Goal: Information Seeking & Learning: Learn about a topic

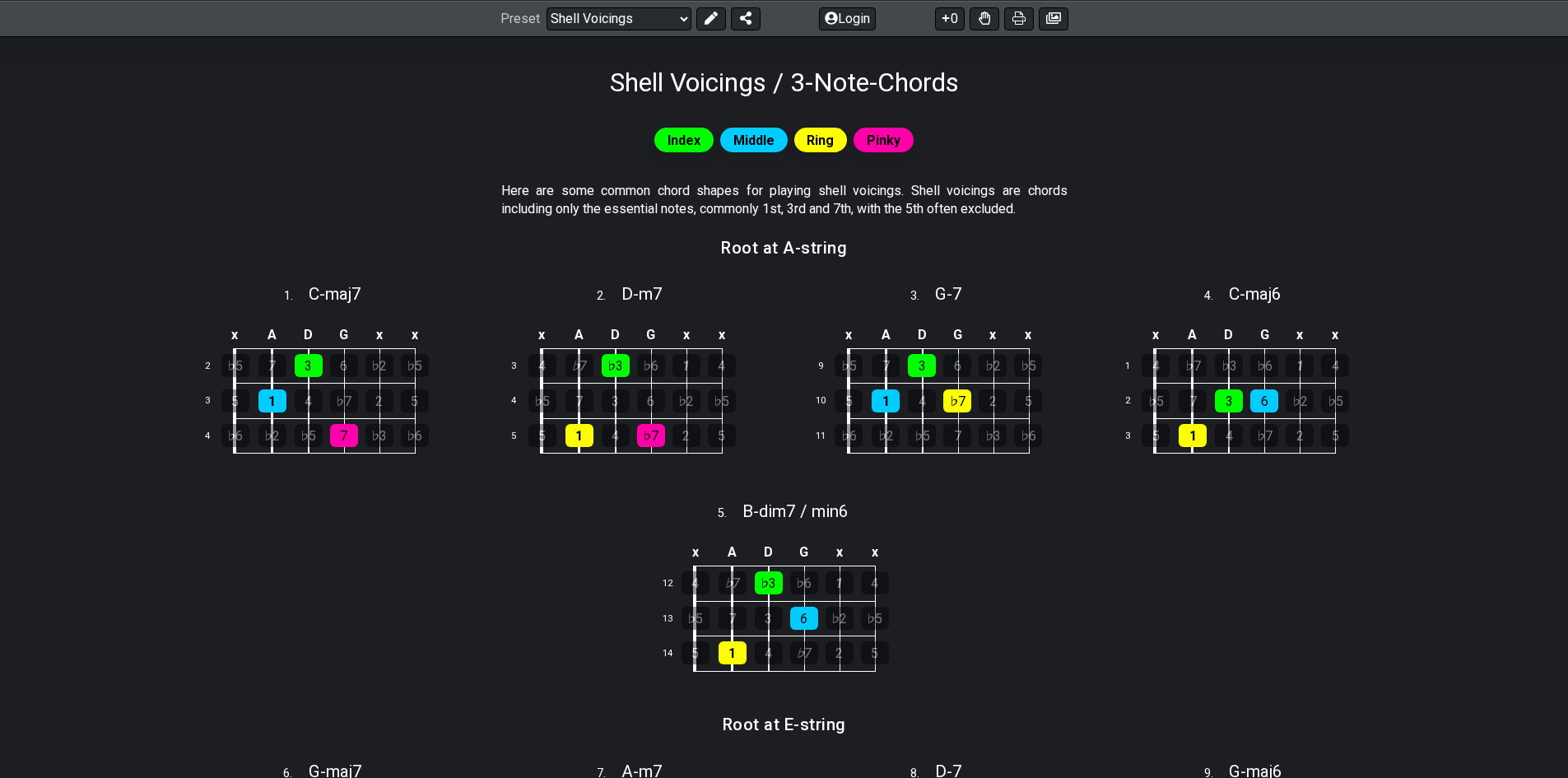
scroll to position [164, 0]
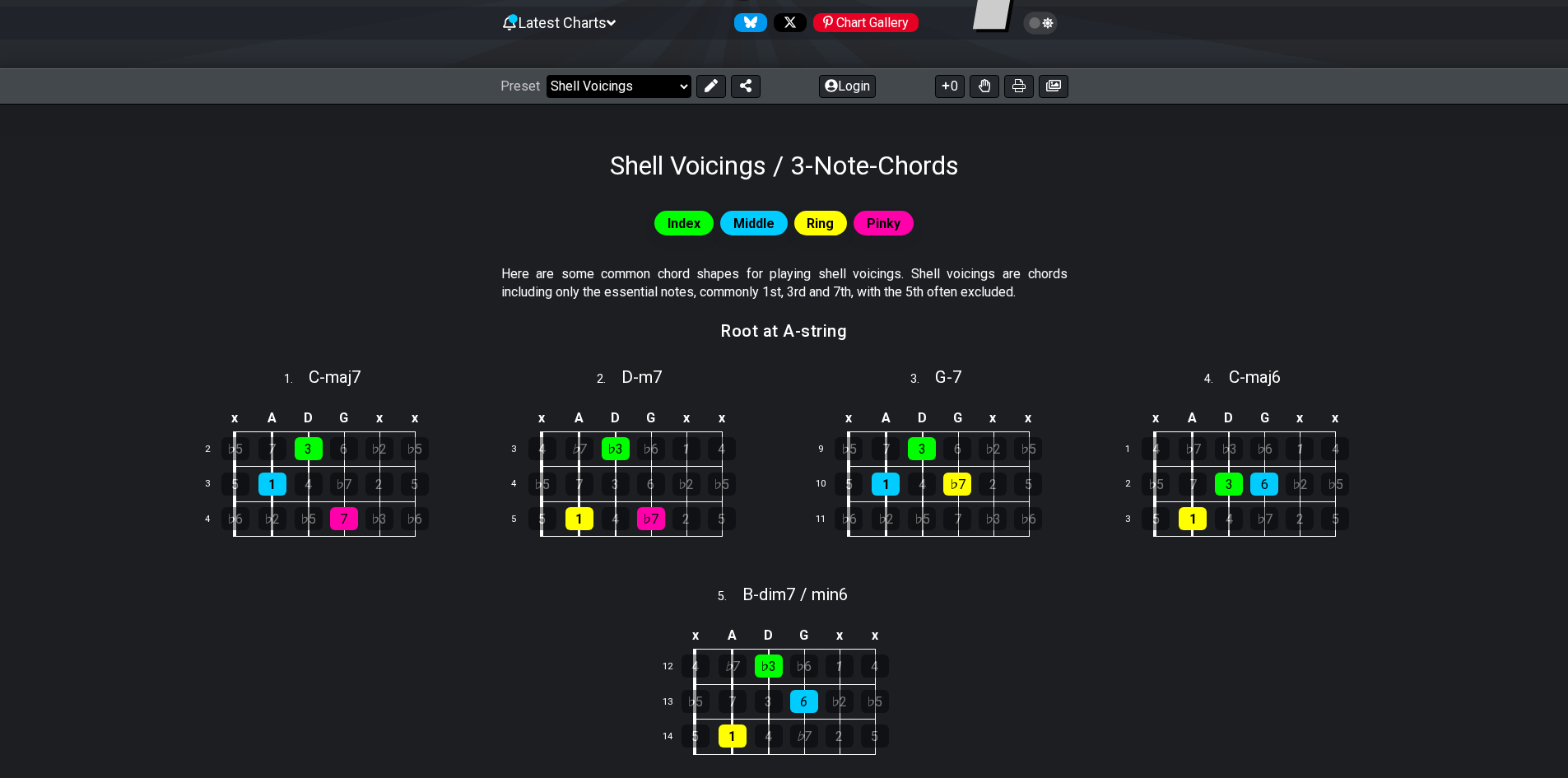
click at [595, 78] on select "Welcome to #fretflip! Initial Preset Custom Preset Minor Pentatonic Major Penta…" at bounding box center [619, 86] width 145 height 23
click at [395, 343] on section "Root at A-string" at bounding box center [784, 336] width 1284 height 42
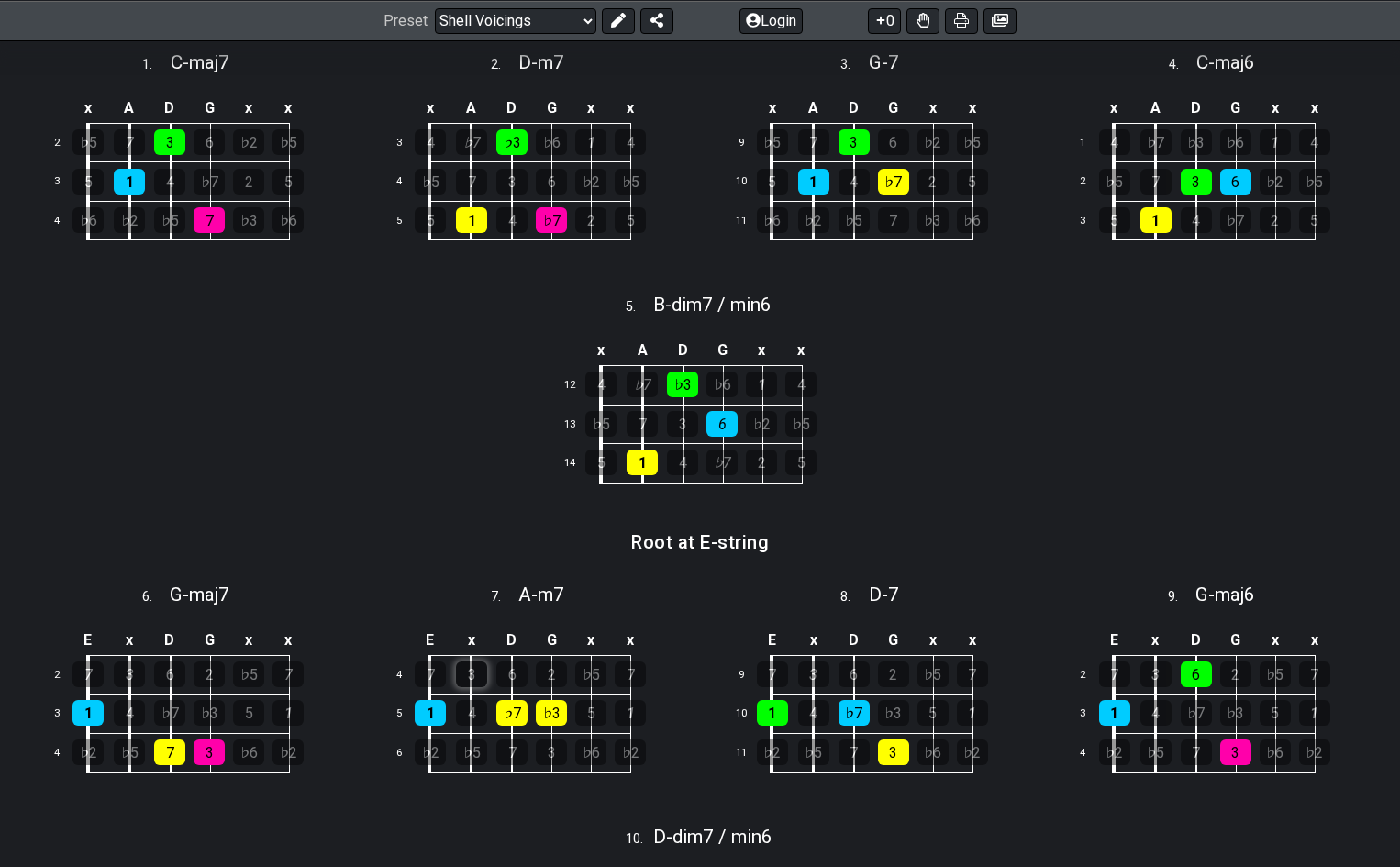
scroll to position [513, 0]
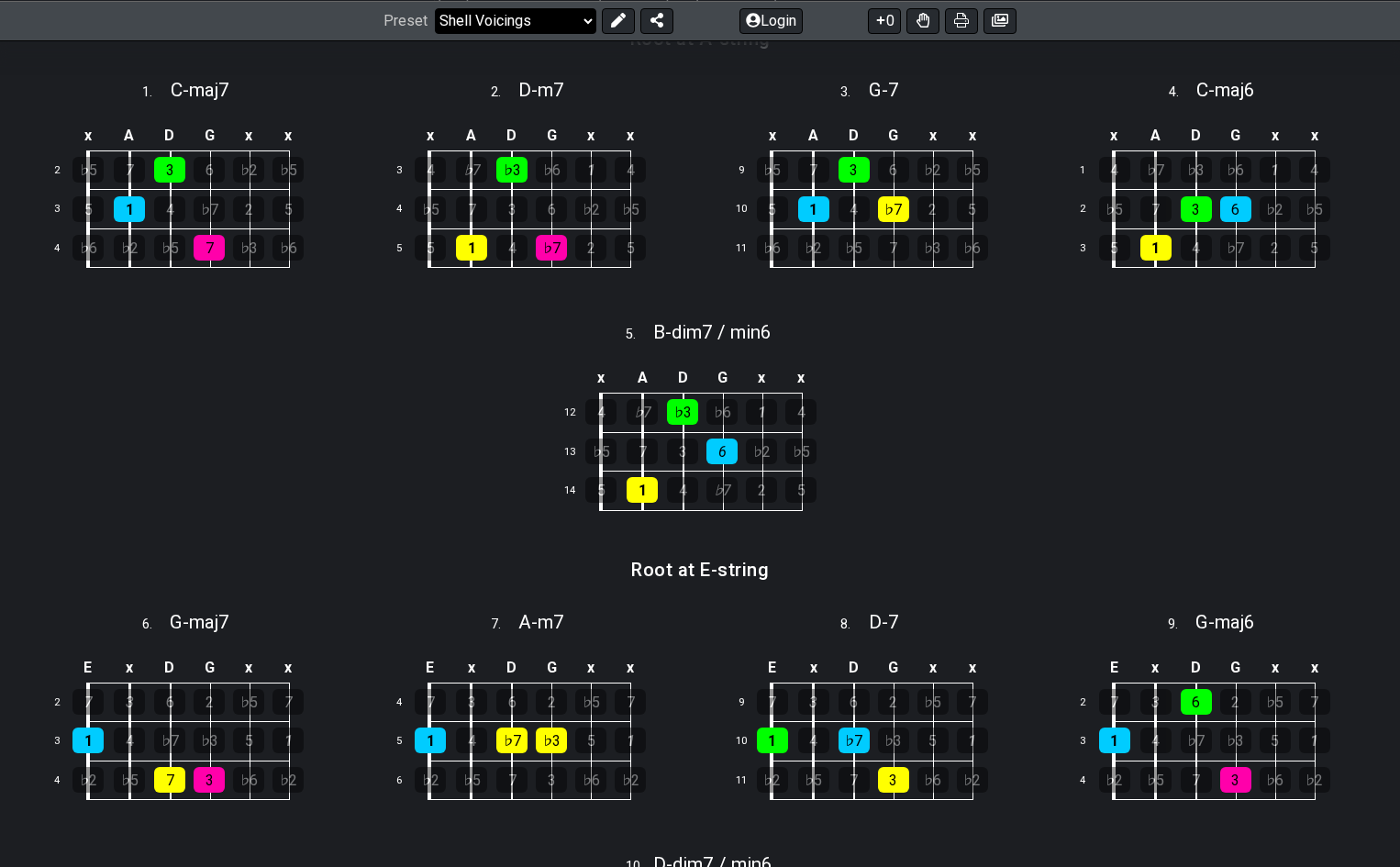
drag, startPoint x: 525, startPoint y: 17, endPoint x: 525, endPoint y: 32, distance: 15.0
click at [525, 17] on select "Welcome to #fretflip! Initial Preset Custom Preset Minor Pentatonic Major Penta…" at bounding box center [515, 20] width 162 height 26
click at [435, 33] on select "Welcome to #fretflip! Initial Preset Custom Preset Minor Pentatonic Major Penta…" at bounding box center [515, 20] width 162 height 26
select select "/3nps-caged-shapes"
select select "A"
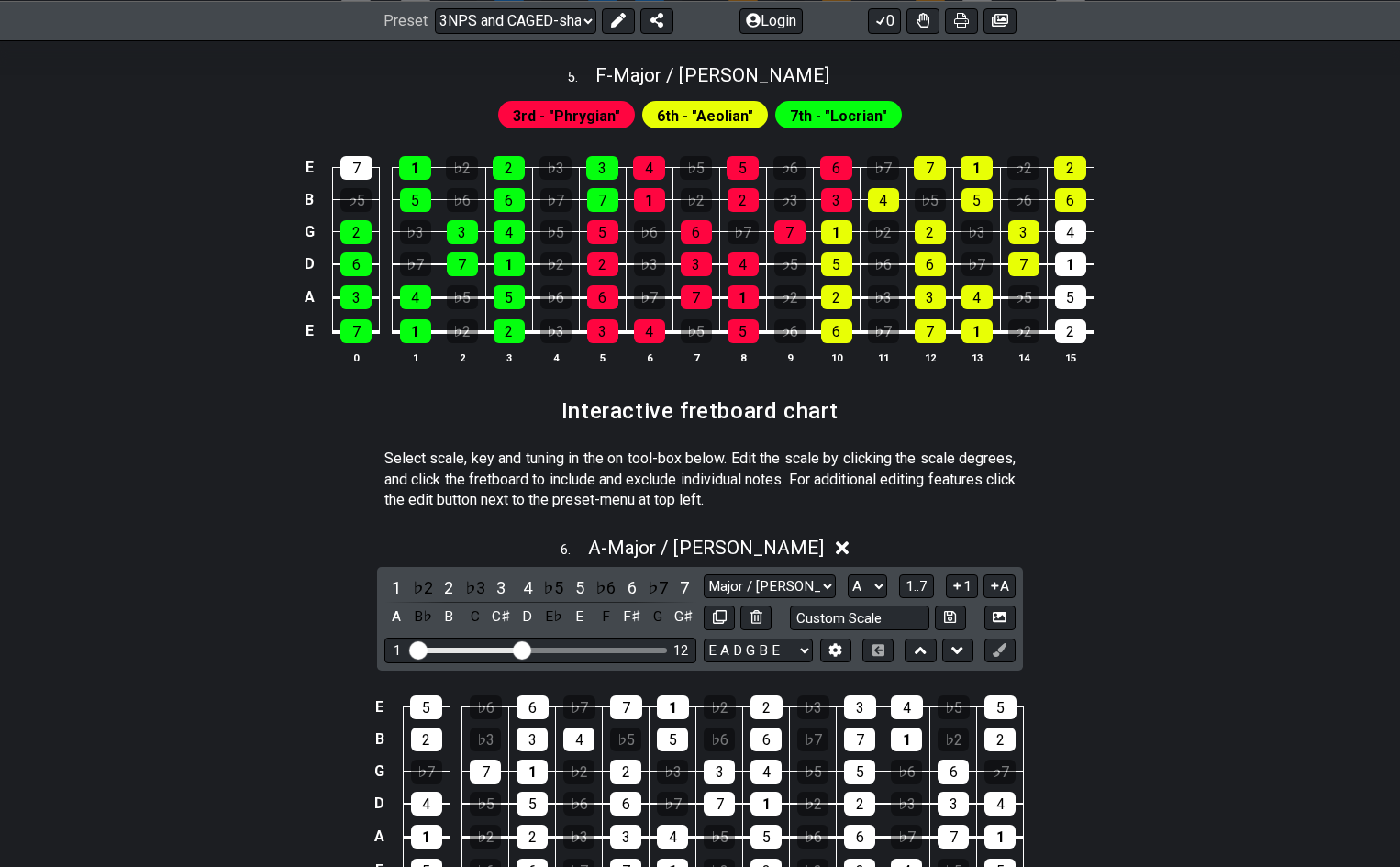
scroll to position [2195, 0]
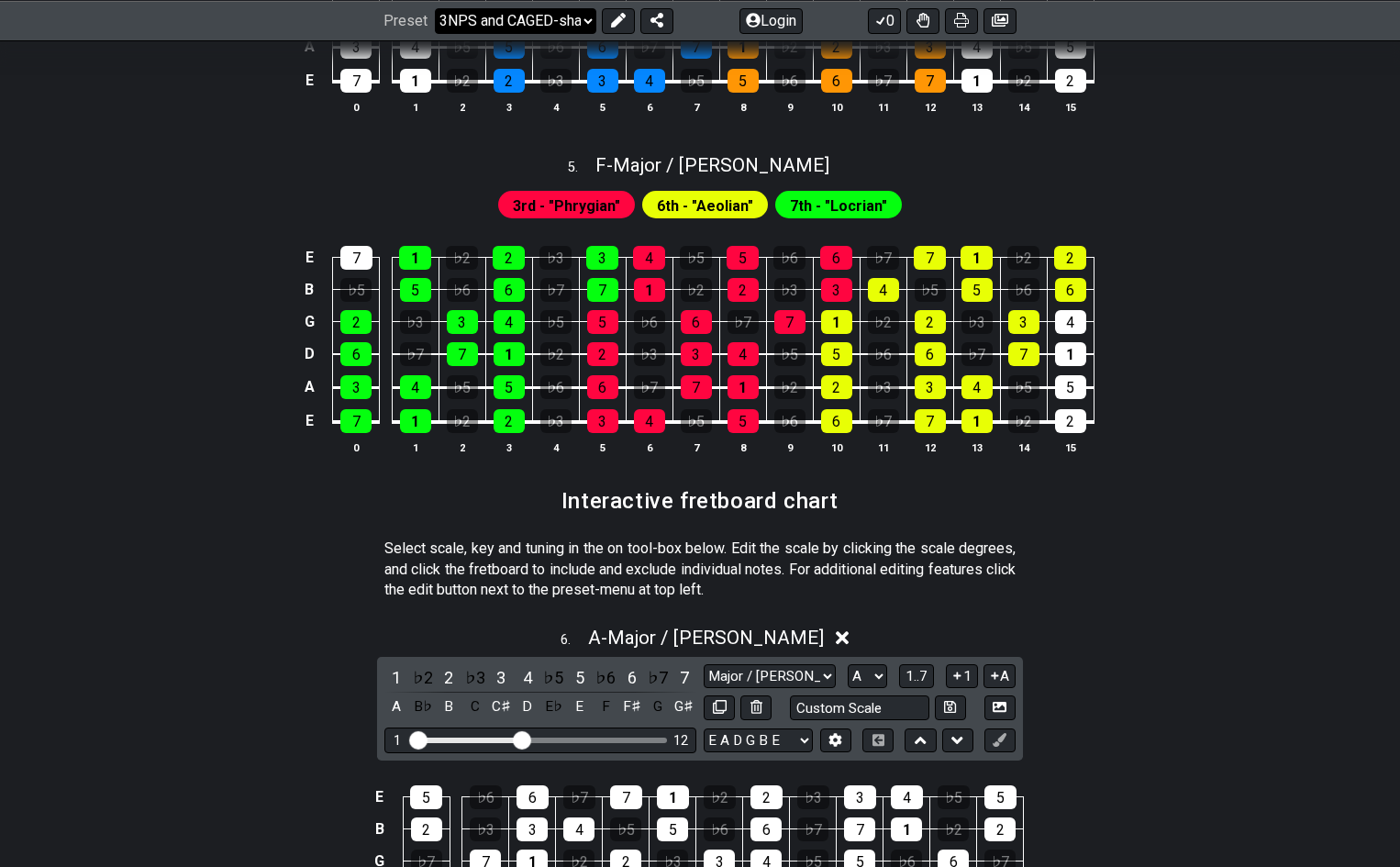
click at [508, 15] on select "Welcome to #fretflip! Initial Preset Custom Preset Minor Pentatonic Major Penta…" at bounding box center [515, 20] width 162 height 26
click at [435, 33] on select "Welcome to #fretflip! Initial Preset Custom Preset Minor Pentatonic Major Penta…" at bounding box center [515, 20] width 162 height 26
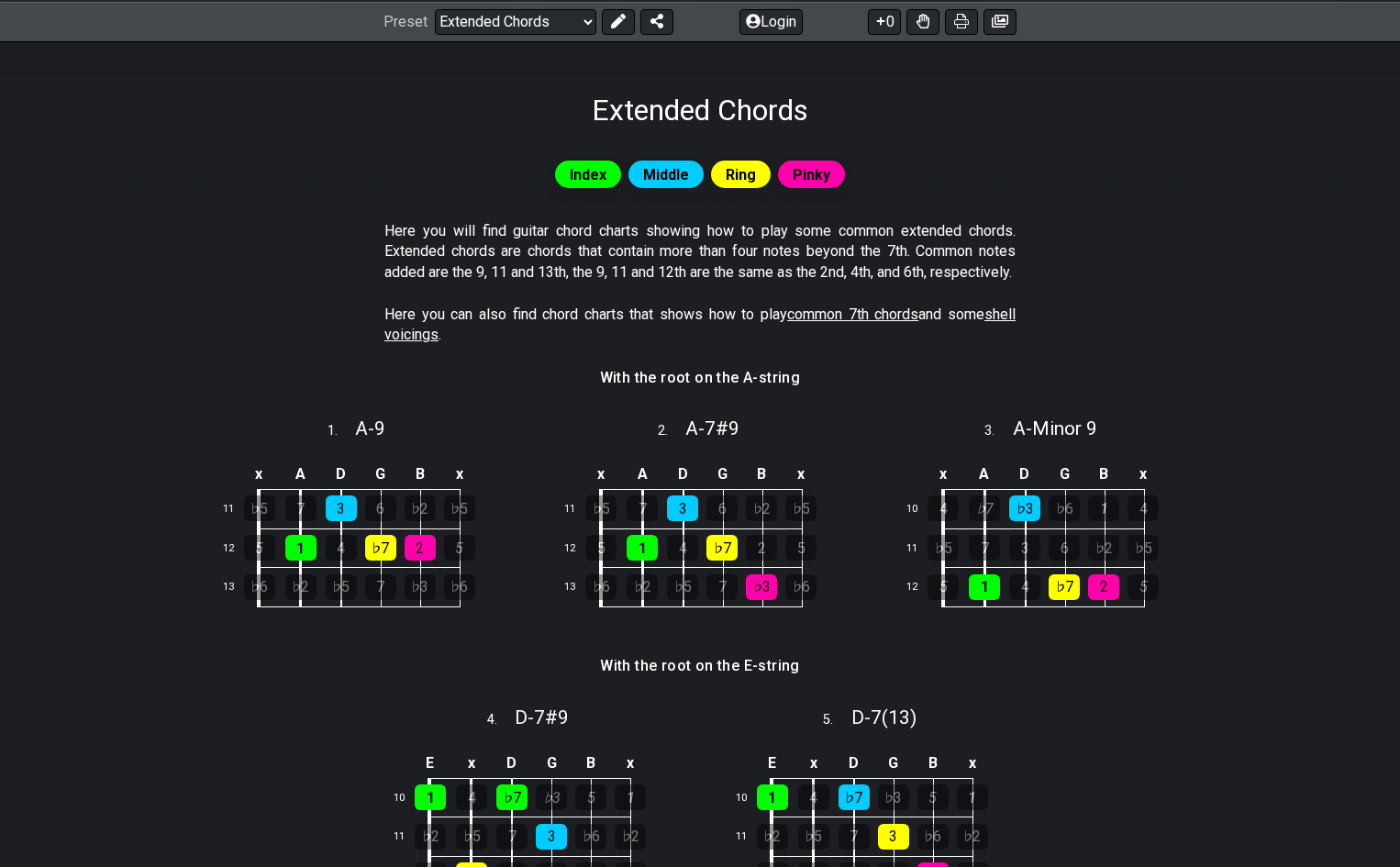
scroll to position [136, 0]
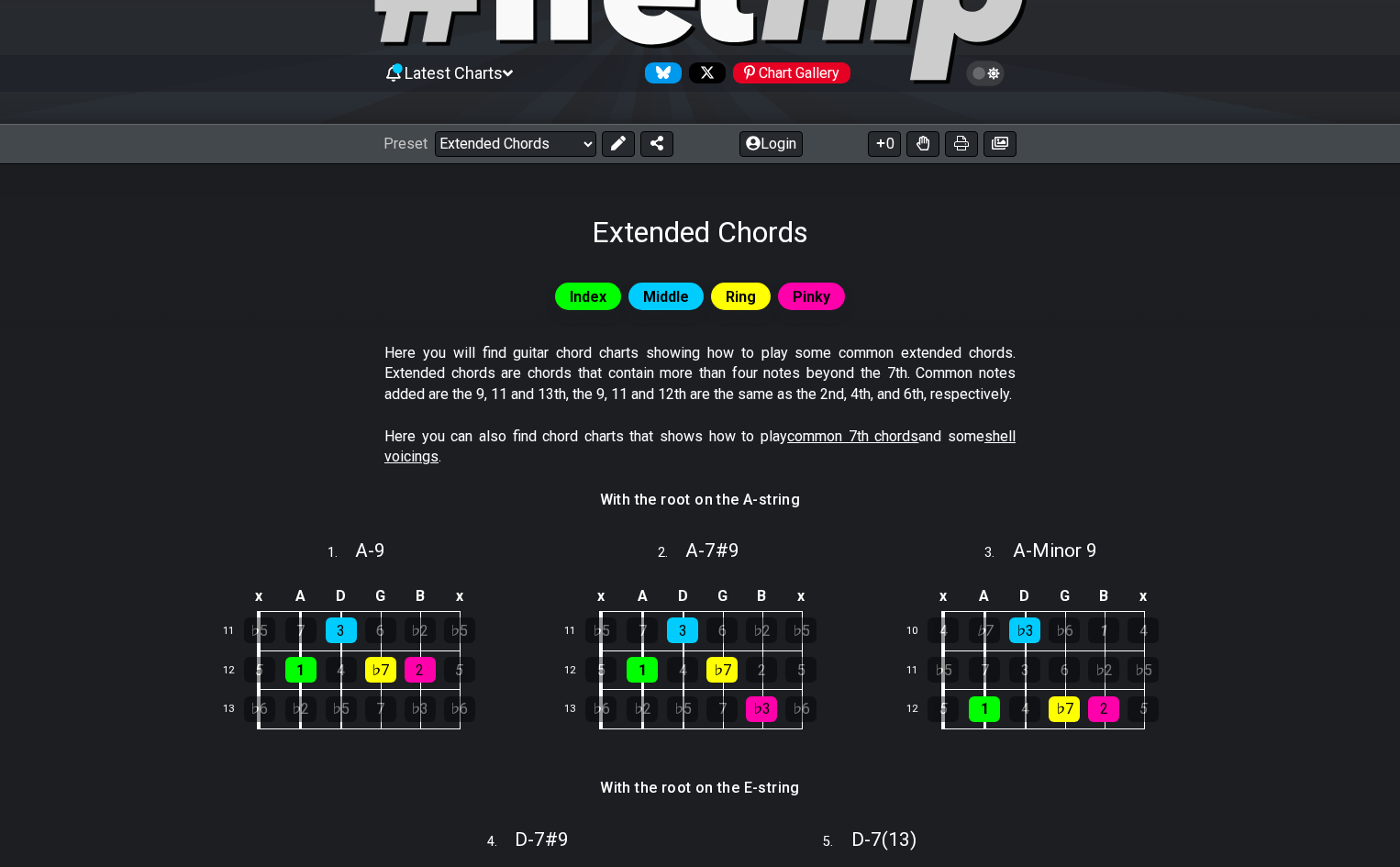
click at [513, 129] on div "Preset Welcome to #fretflip! Initial Preset Custom Preset Minor Pentatonic Majo…" at bounding box center [700, 144] width 1400 height 41
click at [524, 141] on select "Welcome to #fretflip! Initial Preset Custom Preset Minor Pentatonic Major Penta…" at bounding box center [515, 143] width 162 height 26
click at [435, 131] on select "Welcome to #fretflip! Initial Preset Custom Preset Minor Pentatonic Major Penta…" at bounding box center [515, 143] width 162 height 26
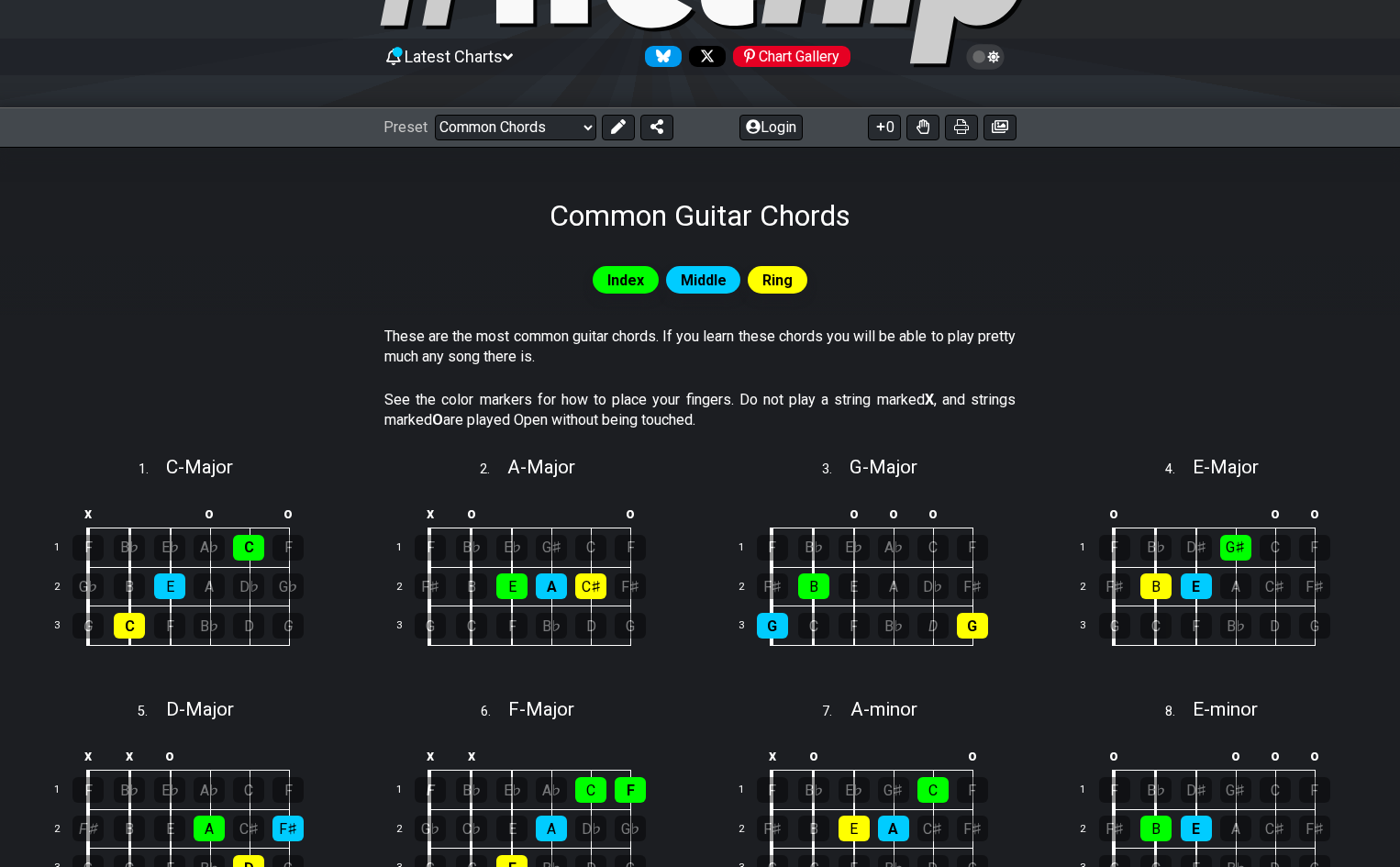
scroll to position [136, 0]
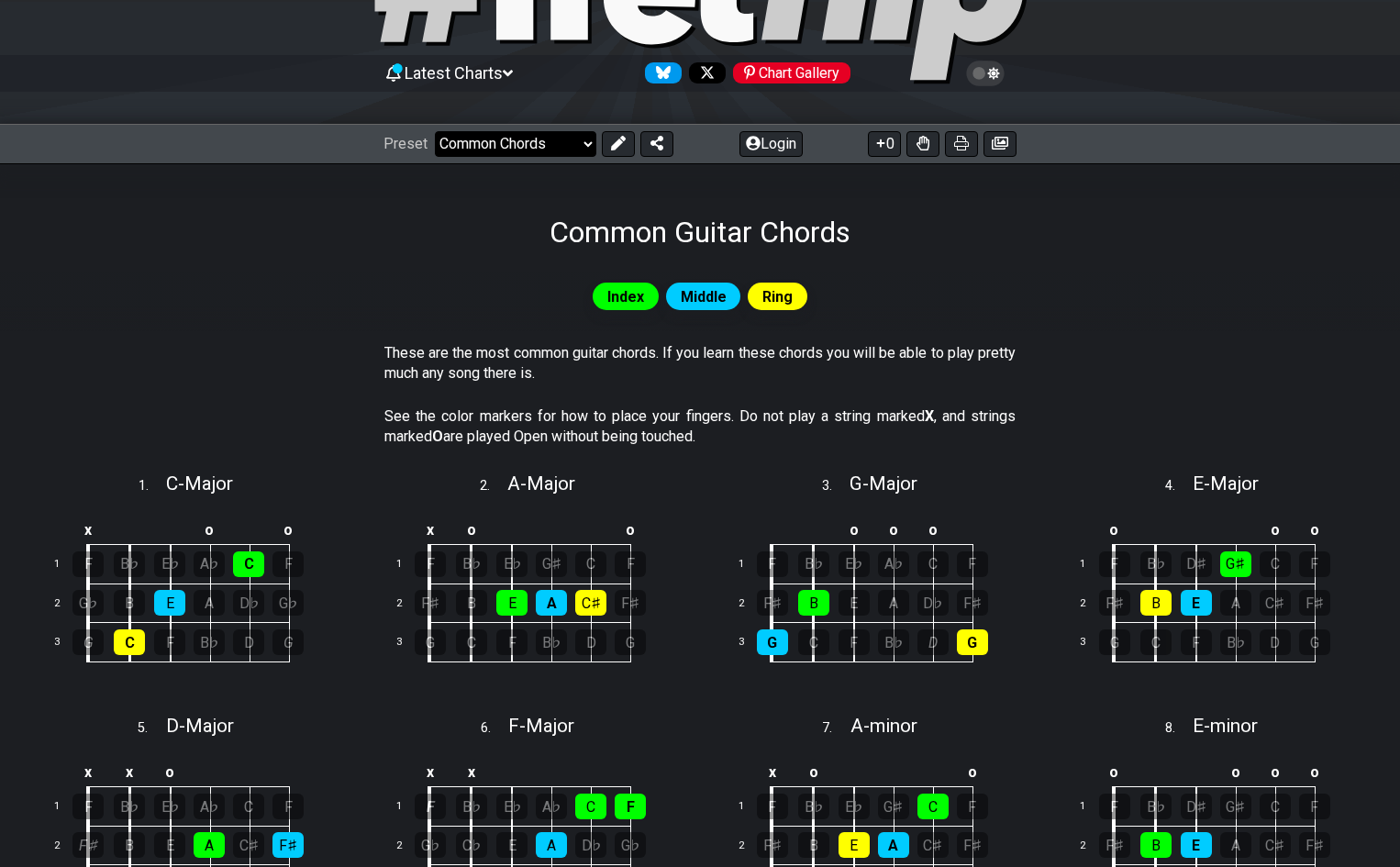
click at [548, 151] on select "Welcome to #fretflip! Initial Preset Custom Preset Minor Pentatonic Major Penta…" at bounding box center [515, 143] width 162 height 26
click at [435, 131] on select "Welcome to #fretflip! Initial Preset Custom Preset Minor Pentatonic Major Penta…" at bounding box center [515, 143] width 162 height 26
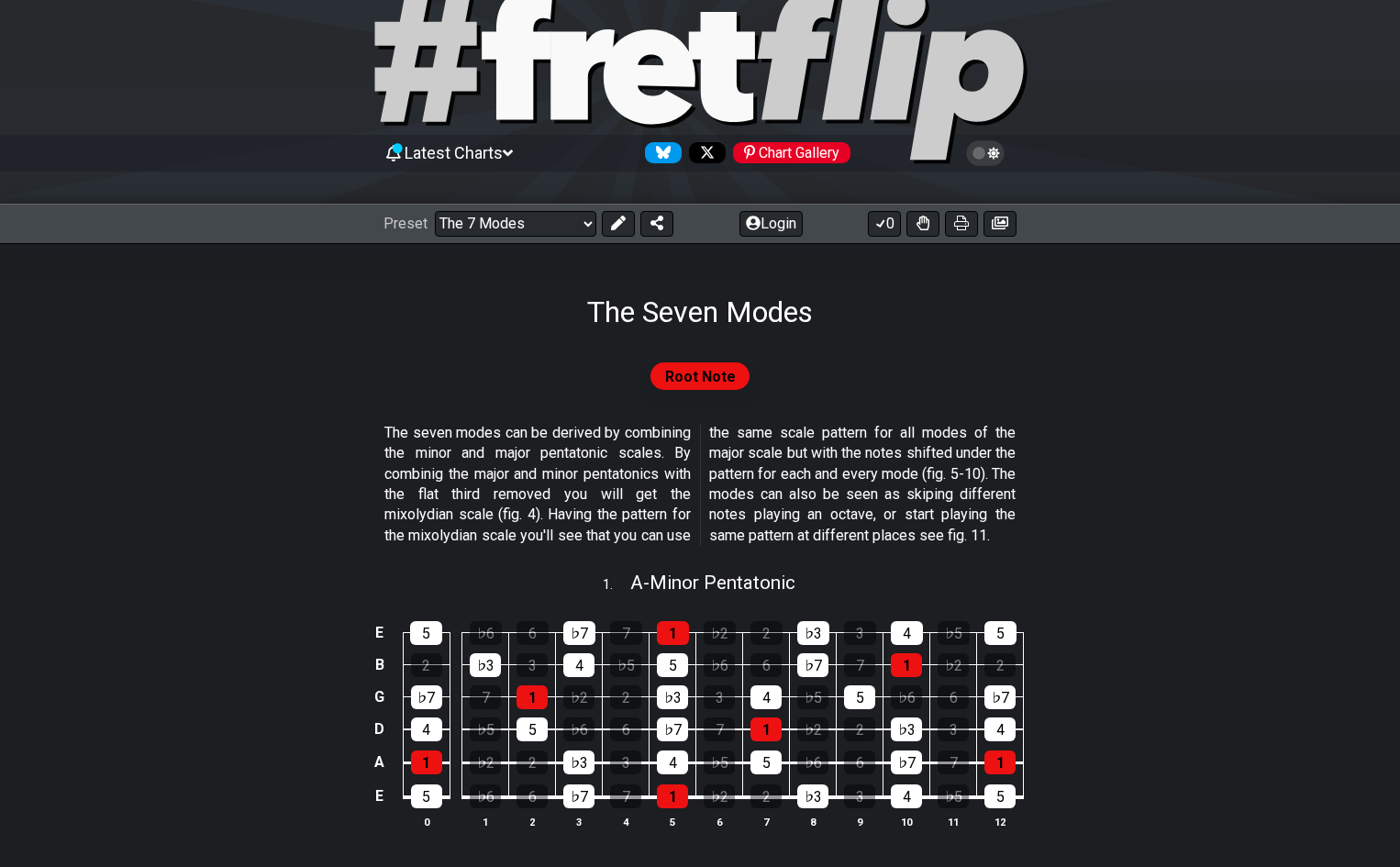
scroll to position [44, 0]
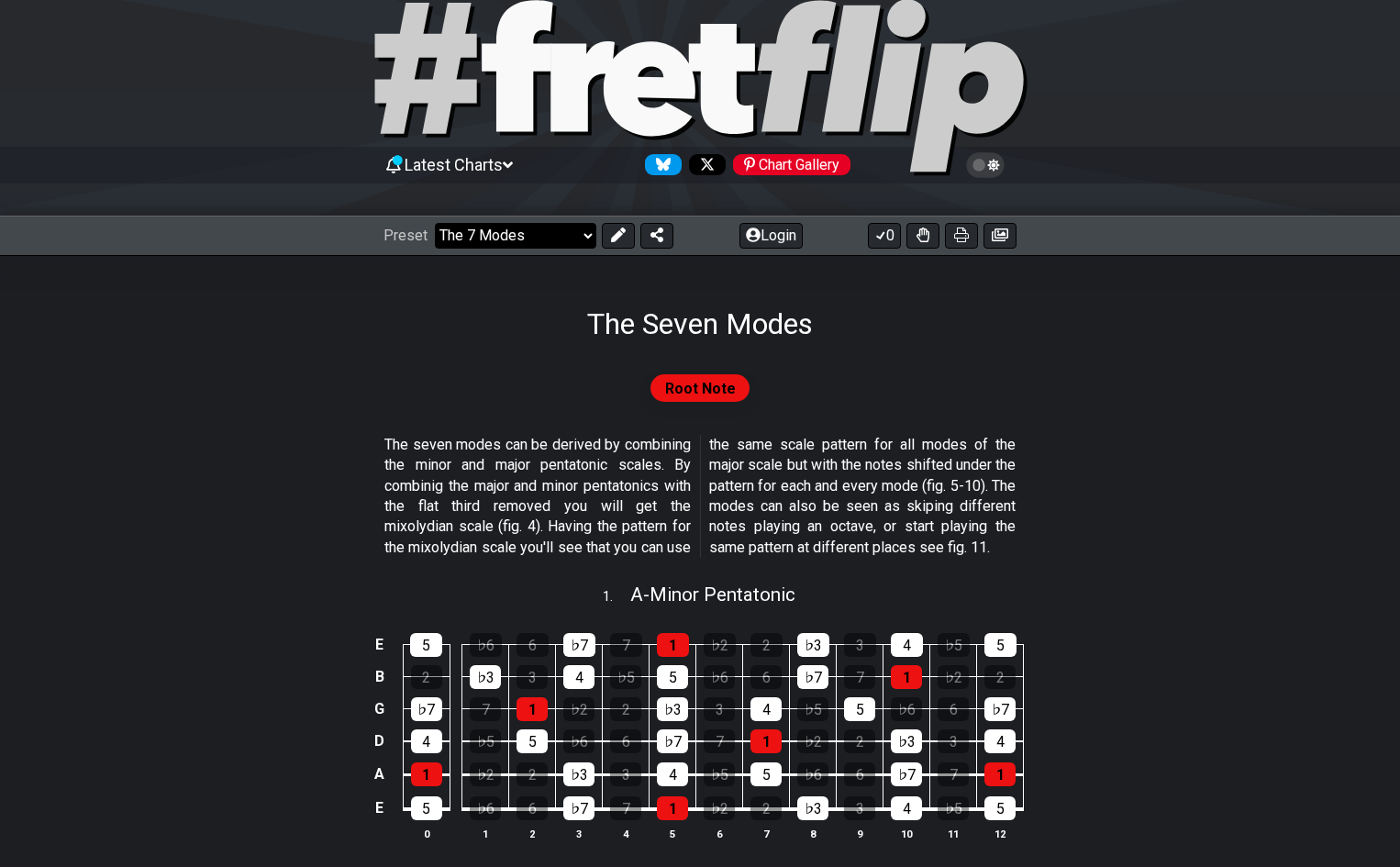
click at [569, 230] on select "Welcome to #fretflip! Initial Preset Custom Preset Minor Pentatonic Major Penta…" at bounding box center [515, 235] width 162 height 26
click at [435, 223] on select "Welcome to #fretflip! Initial Preset Custom Preset Minor Pentatonic Major Penta…" at bounding box center [515, 235] width 162 height 26
select select "/shell-voicings"
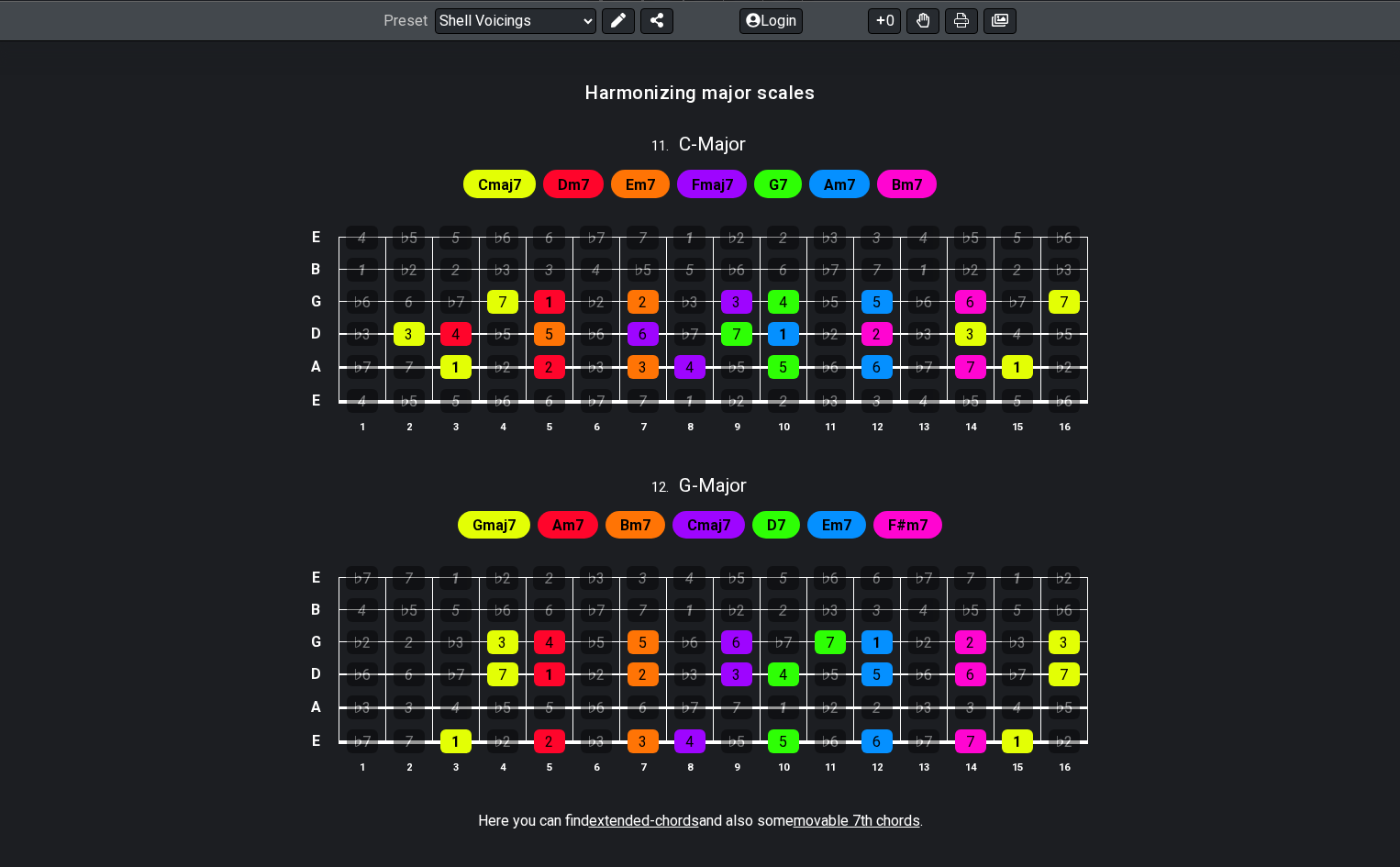
scroll to position [1511, 0]
